Goal: Task Accomplishment & Management: Manage account settings

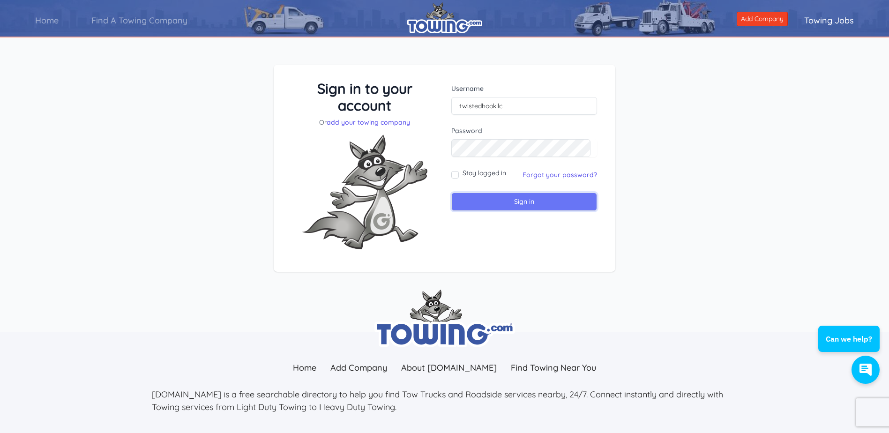
click at [499, 197] on input "Sign in" at bounding box center [524, 202] width 146 height 18
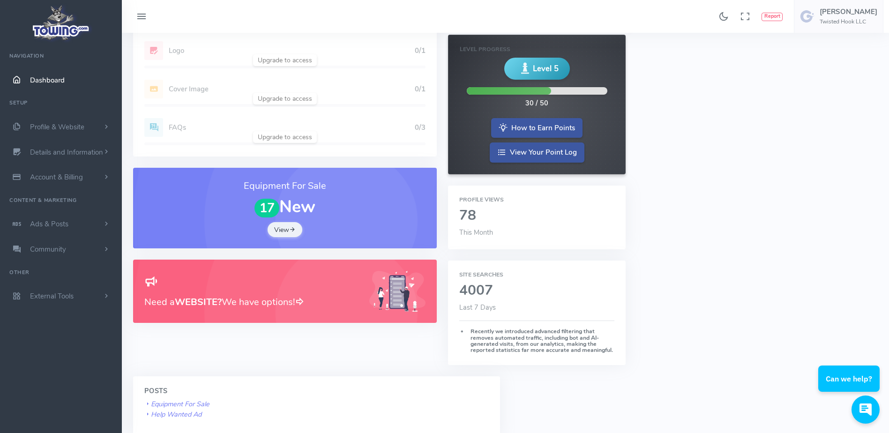
scroll to position [141, 0]
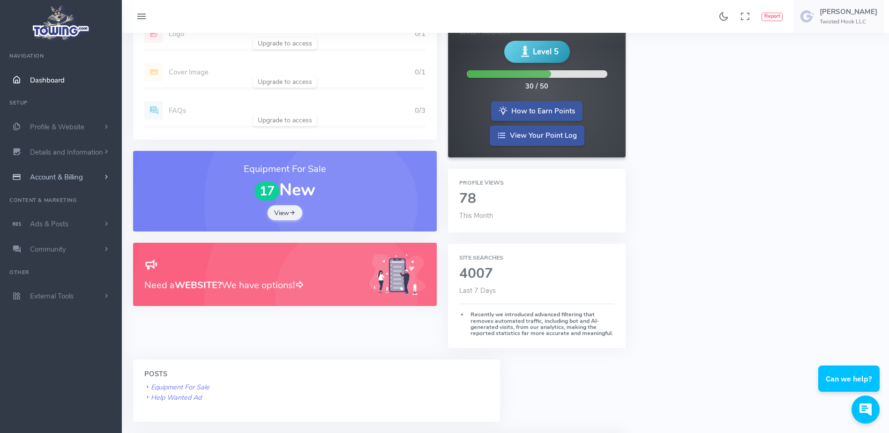
click at [66, 175] on span "Account & Billing" at bounding box center [56, 176] width 53 height 9
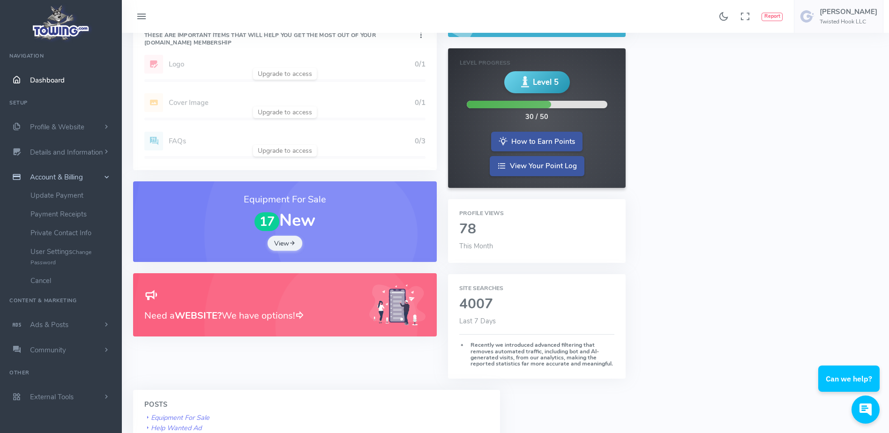
scroll to position [94, 0]
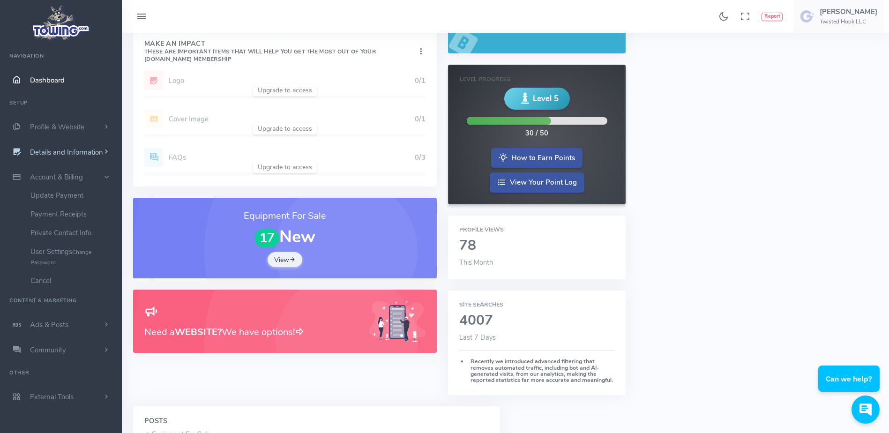
click at [65, 152] on span "Details and Information" at bounding box center [66, 152] width 73 height 9
click at [92, 212] on link "Company Information" at bounding box center [72, 208] width 98 height 19
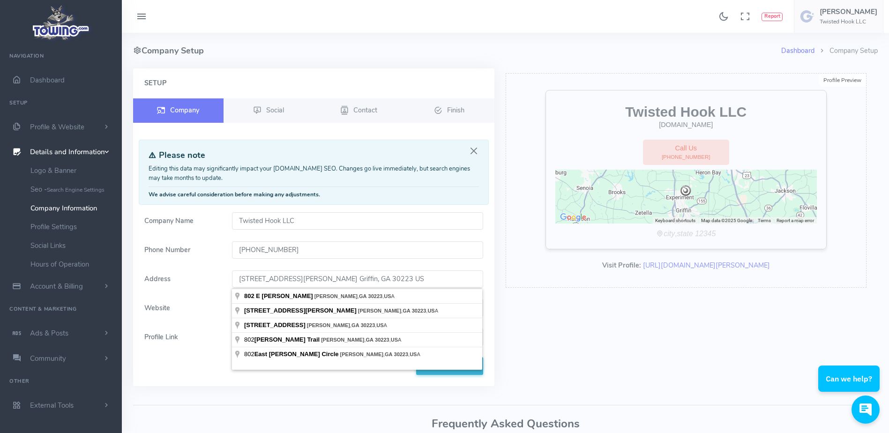
drag, startPoint x: 375, startPoint y: 283, endPoint x: 234, endPoint y: 279, distance: 141.5
click at [234, 279] on input "802 E. McIntosh Rd. Griffin, GA 30223 US" at bounding box center [357, 279] width 251 height 18
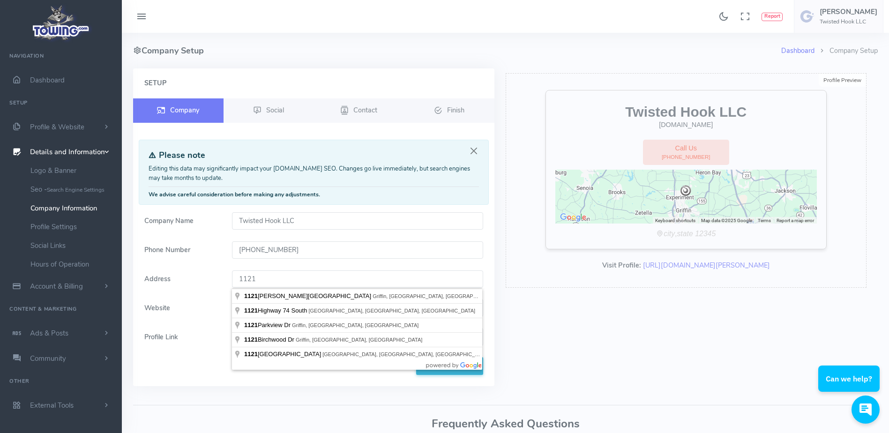
type input "1121 Anne St, Griffin, GA 30224, USA"
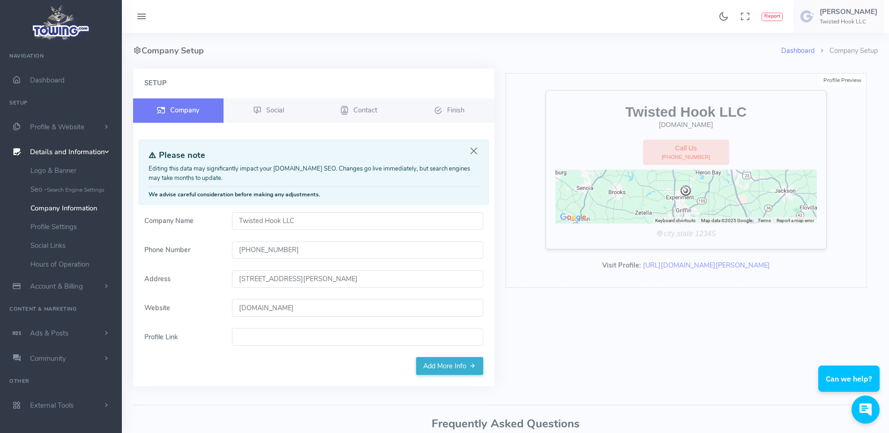
click at [401, 392] on div "Setup Company Social Contact Finish" at bounding box center [313, 232] width 372 height 329
click at [250, 111] on link "Social" at bounding box center [268, 110] width 90 height 24
click at [277, 112] on span "Social" at bounding box center [275, 109] width 18 height 9
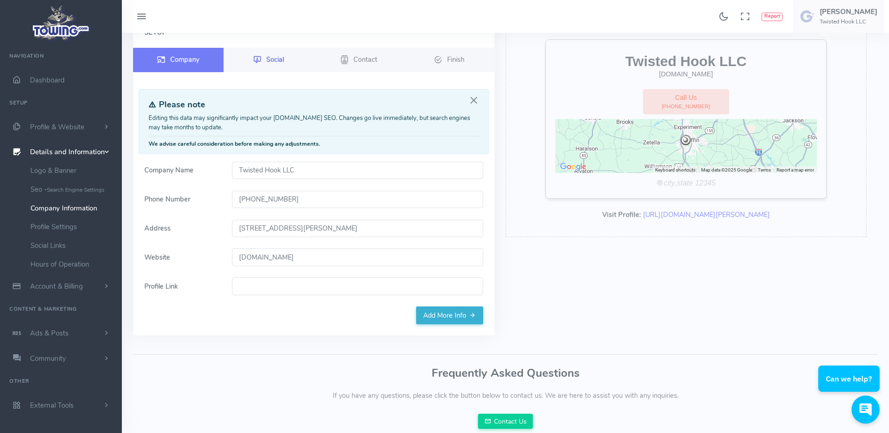
scroll to position [86, 0]
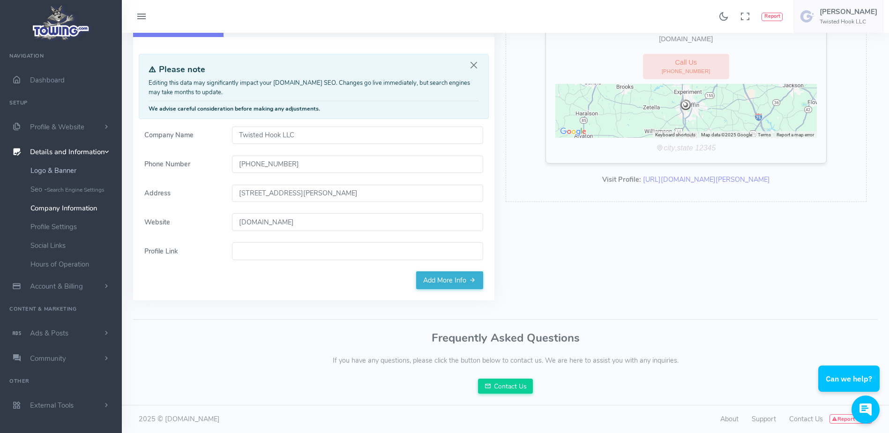
click at [73, 170] on link "Logo & Banner" at bounding box center [72, 170] width 98 height 19
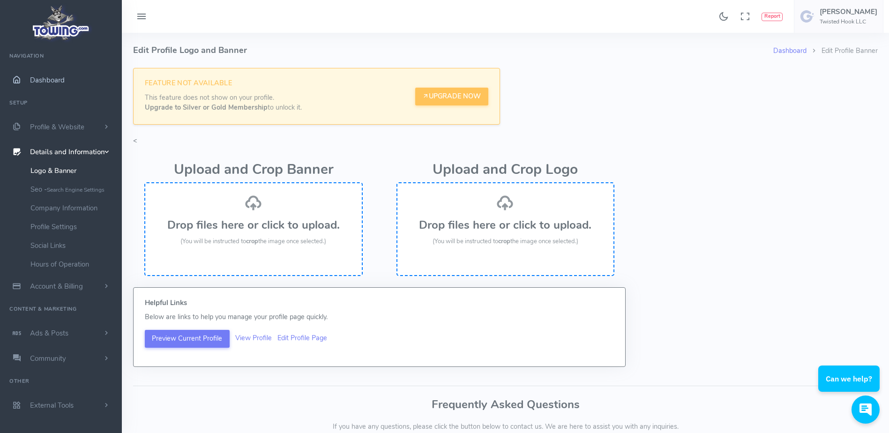
click at [58, 77] on span "Dashboard" at bounding box center [47, 79] width 35 height 9
